Goal: Transaction & Acquisition: Download file/media

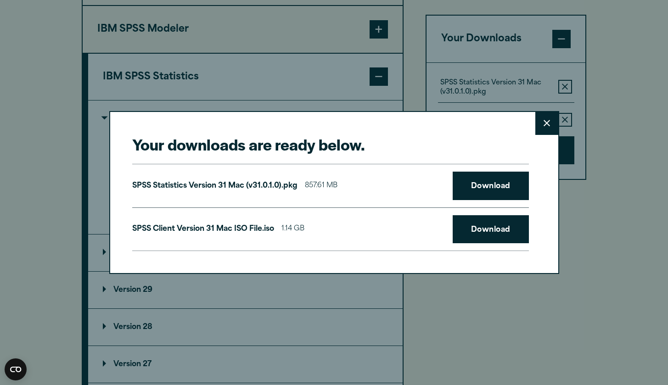
click at [547, 122] on icon at bounding box center [547, 123] width 6 height 7
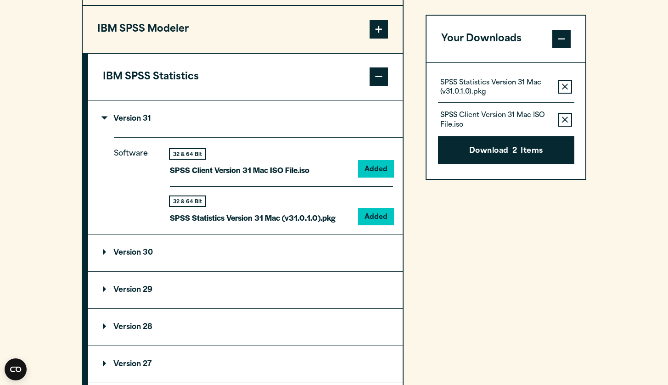
click at [564, 88] on icon "button" at bounding box center [565, 87] width 6 height 6
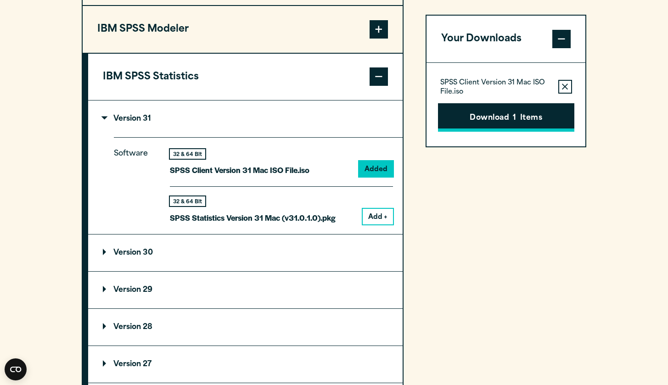
click at [489, 116] on button "Download 1 Items" at bounding box center [506, 117] width 136 height 28
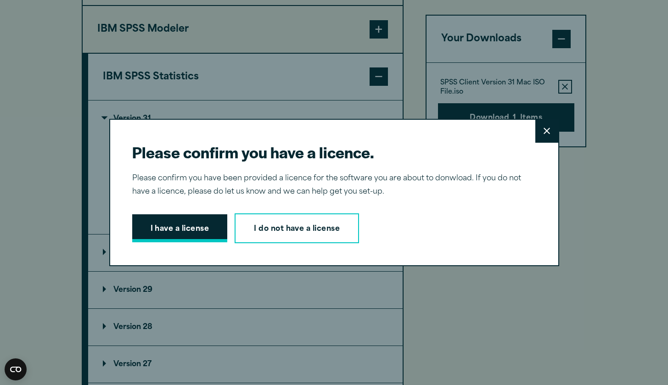
click at [174, 234] on button "I have a license" at bounding box center [179, 228] width 95 height 28
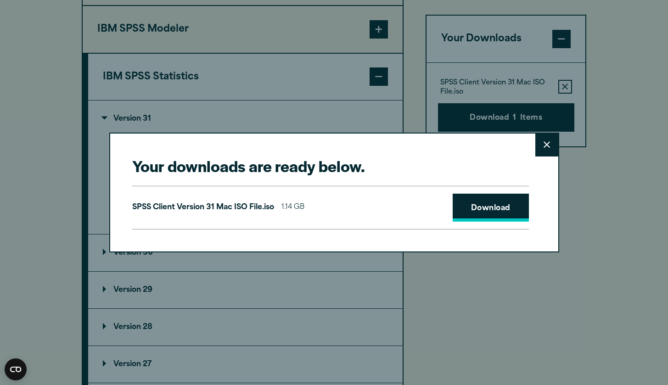
click at [480, 205] on link "Download" at bounding box center [491, 208] width 76 height 28
click at [545, 149] on button "Close" at bounding box center [546, 145] width 23 height 23
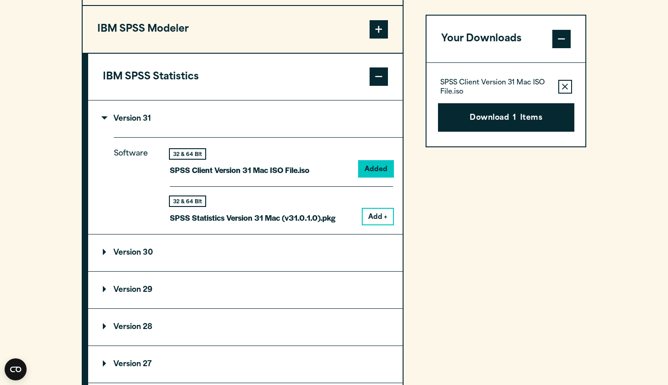
click at [381, 218] on button "Add +" at bounding box center [378, 217] width 30 height 16
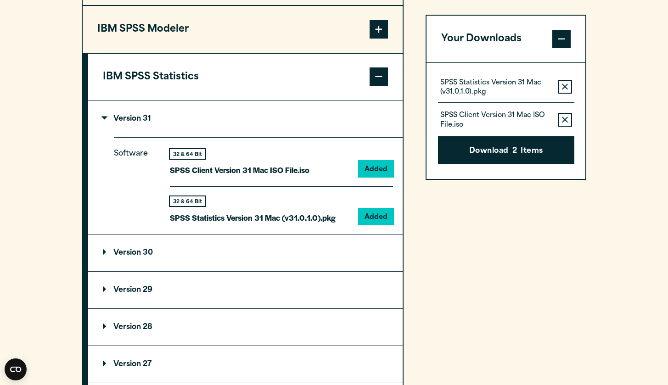
click at [567, 121] on icon "button" at bounding box center [565, 120] width 6 height 6
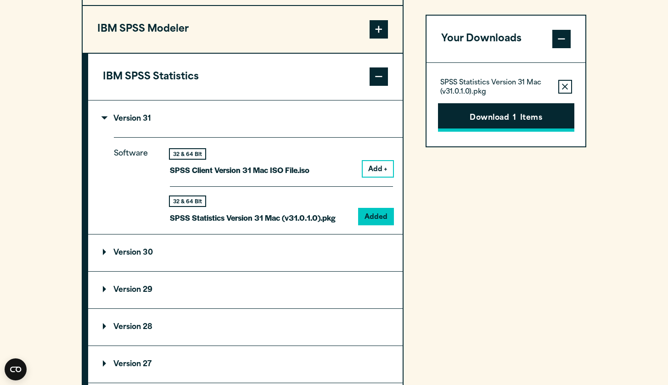
click at [496, 116] on button "Download 1 Items" at bounding box center [506, 117] width 136 height 28
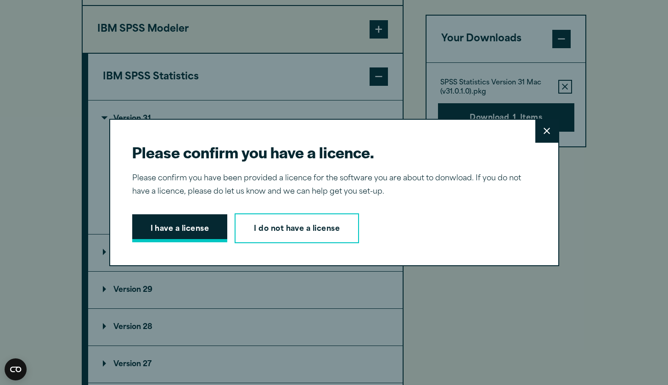
click at [166, 229] on button "I have a license" at bounding box center [179, 228] width 95 height 28
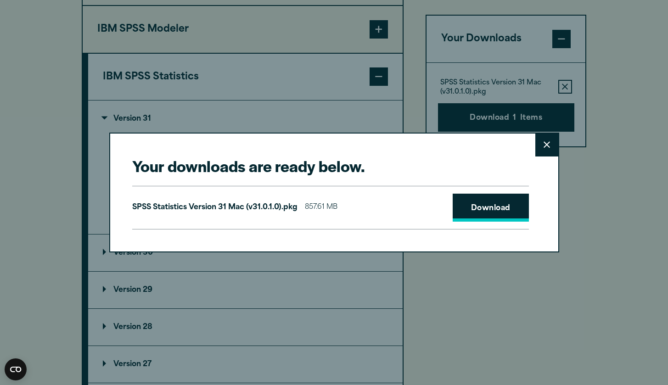
click at [504, 198] on link "Download" at bounding box center [491, 208] width 76 height 28
click at [544, 149] on button "Close" at bounding box center [546, 145] width 23 height 23
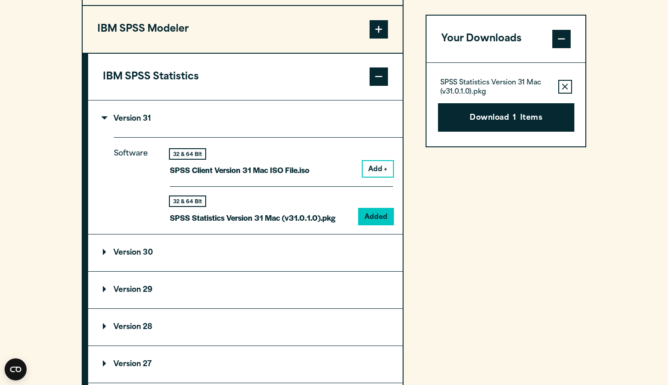
click at [563, 87] on icon "button" at bounding box center [565, 87] width 6 height 6
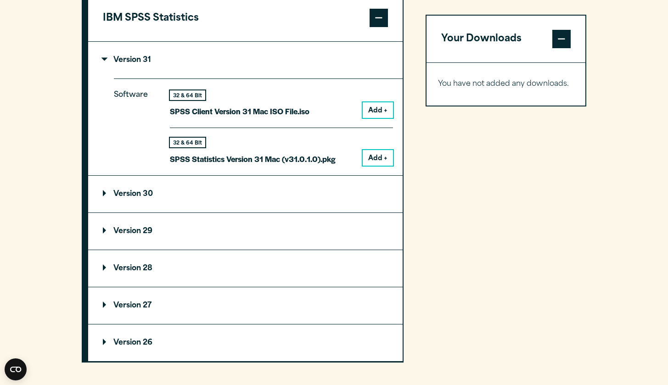
scroll to position [850, 0]
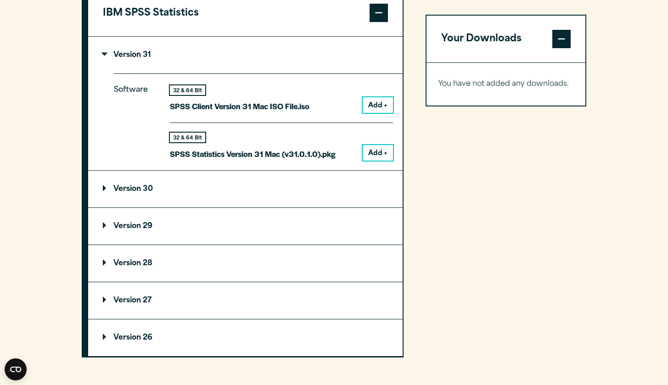
click at [118, 223] on p "Version 29" at bounding box center [128, 226] width 50 height 7
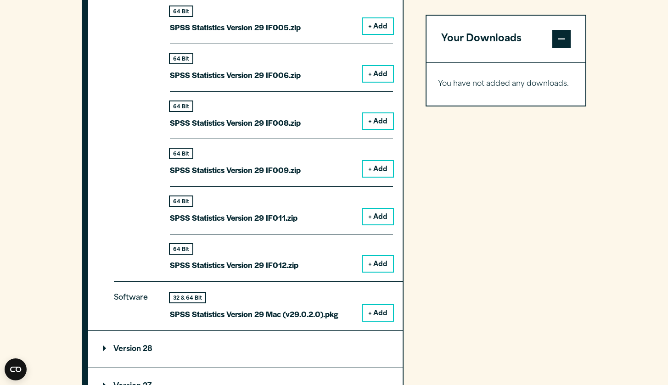
scroll to position [1246, 0]
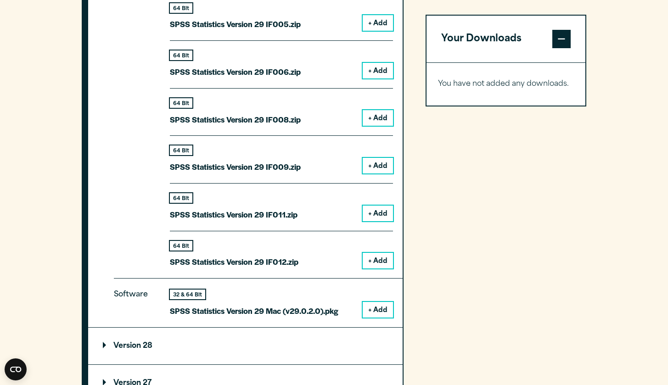
click at [367, 306] on button "+ Add" at bounding box center [378, 310] width 30 height 16
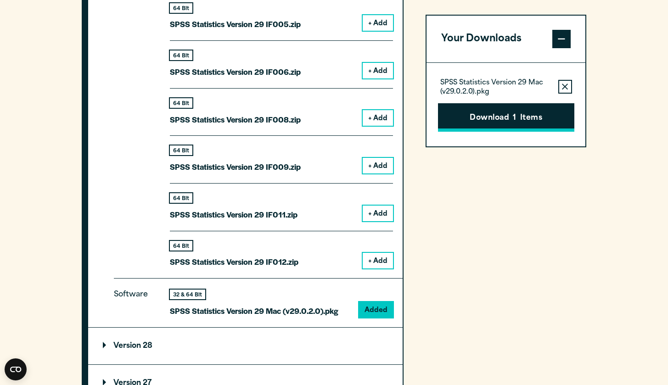
click at [482, 123] on button "Download 1 Items" at bounding box center [506, 117] width 136 height 28
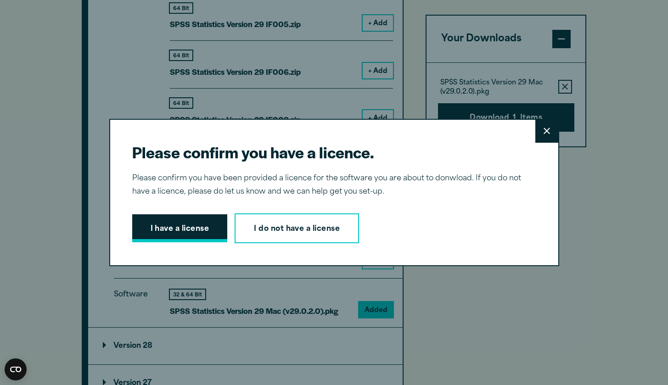
click at [160, 226] on button "I have a license" at bounding box center [179, 228] width 95 height 28
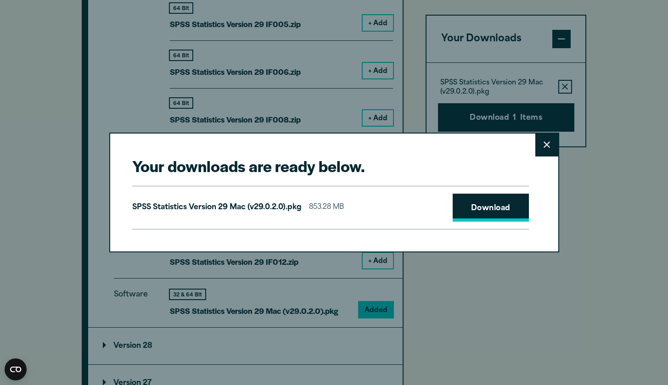
click at [479, 214] on link "Download" at bounding box center [491, 208] width 76 height 28
